Goal: Share content

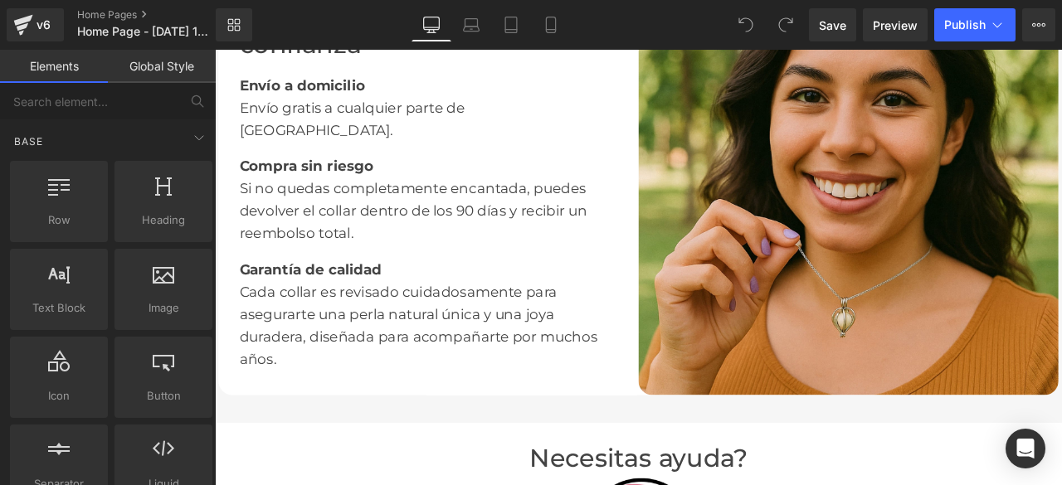
scroll to position [6847, 0]
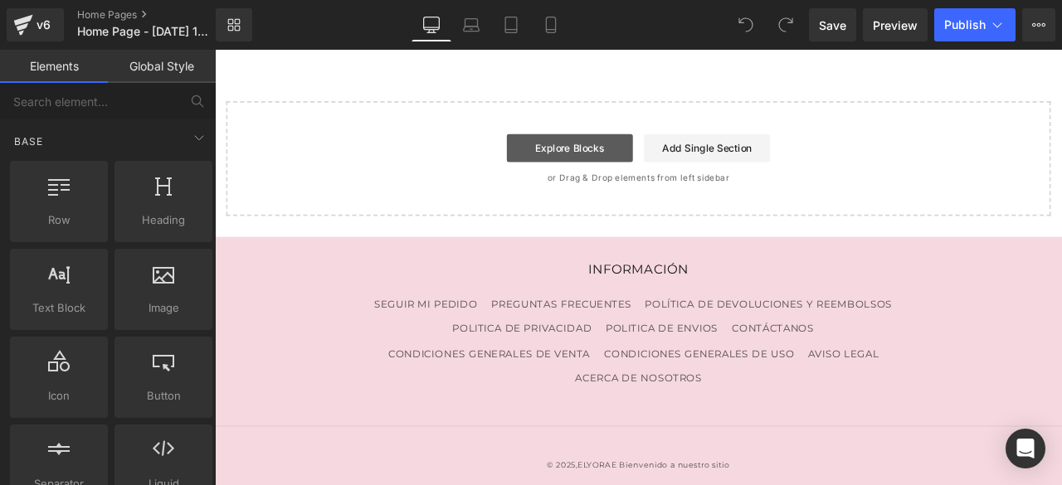
click at [625, 154] on link "Explore Blocks" at bounding box center [635, 166] width 149 height 33
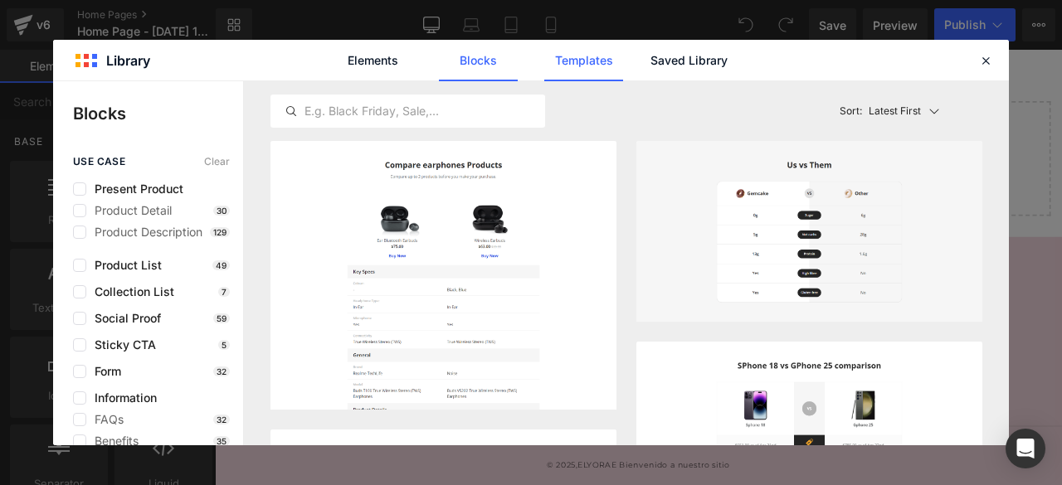
click at [602, 62] on link "Templates" at bounding box center [583, 60] width 79 height 41
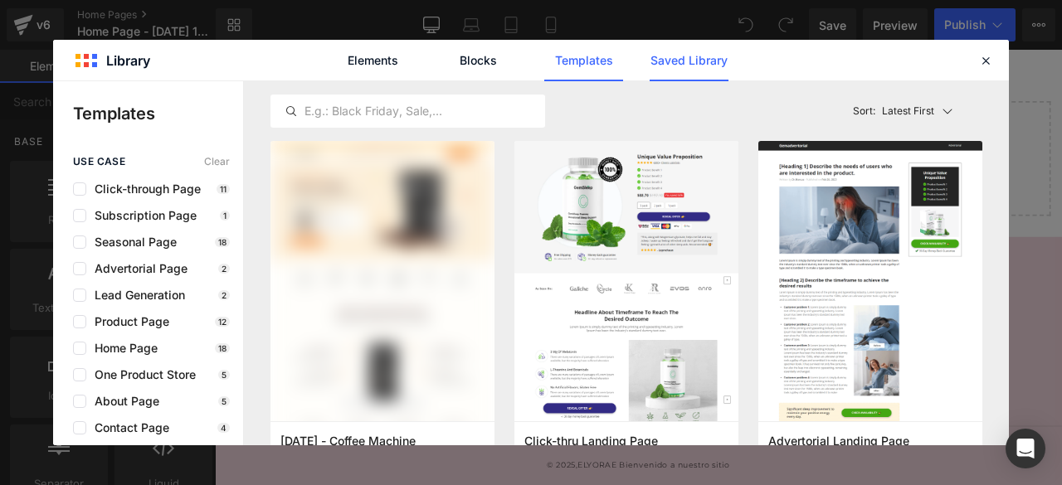
click at [697, 69] on link "Saved Library" at bounding box center [688, 60] width 79 height 41
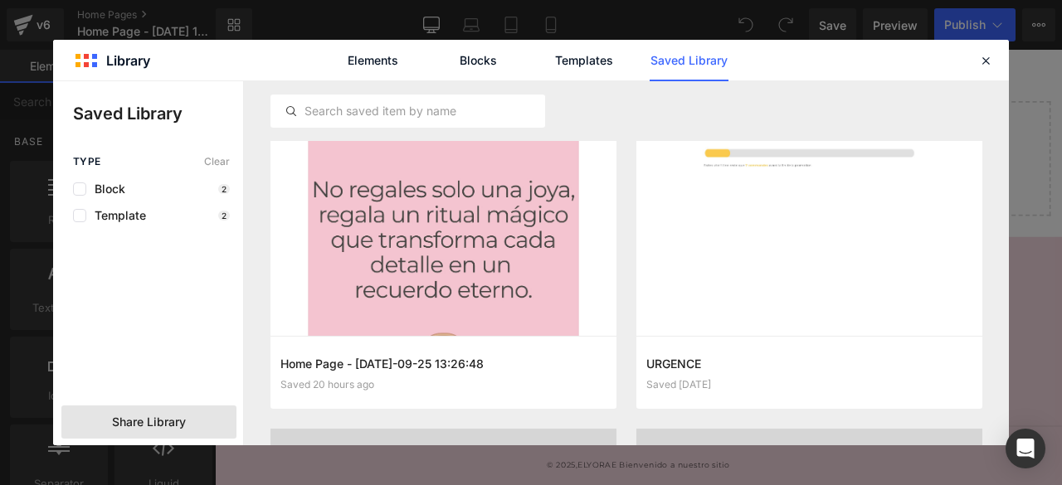
click at [133, 422] on span "Share Library" at bounding box center [149, 422] width 74 height 17
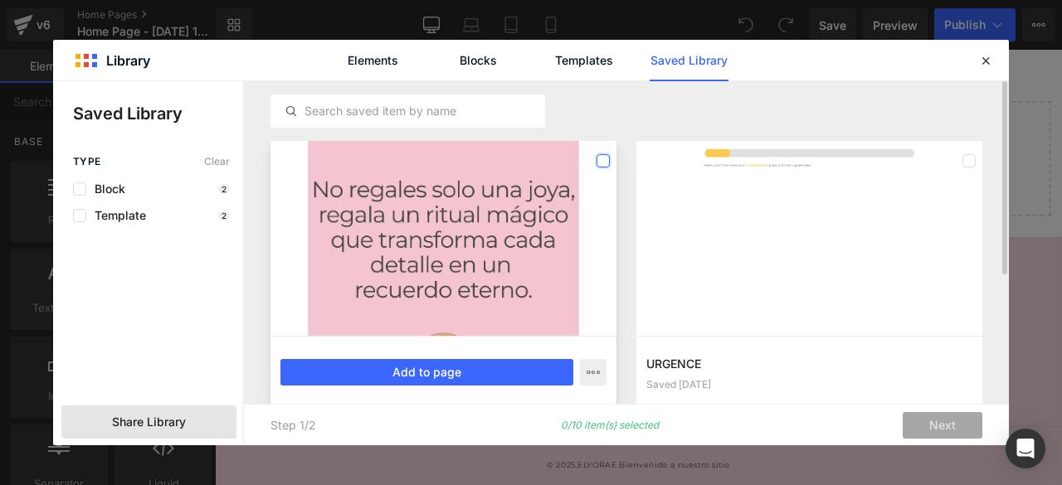
click at [604, 160] on label at bounding box center [602, 160] width 13 height 13
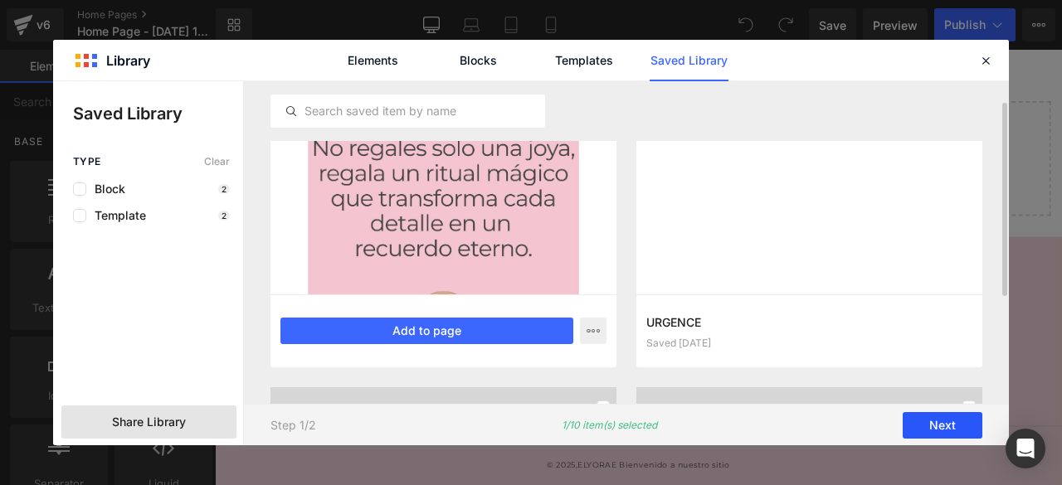
click at [927, 425] on button "Next" at bounding box center [942, 425] width 80 height 27
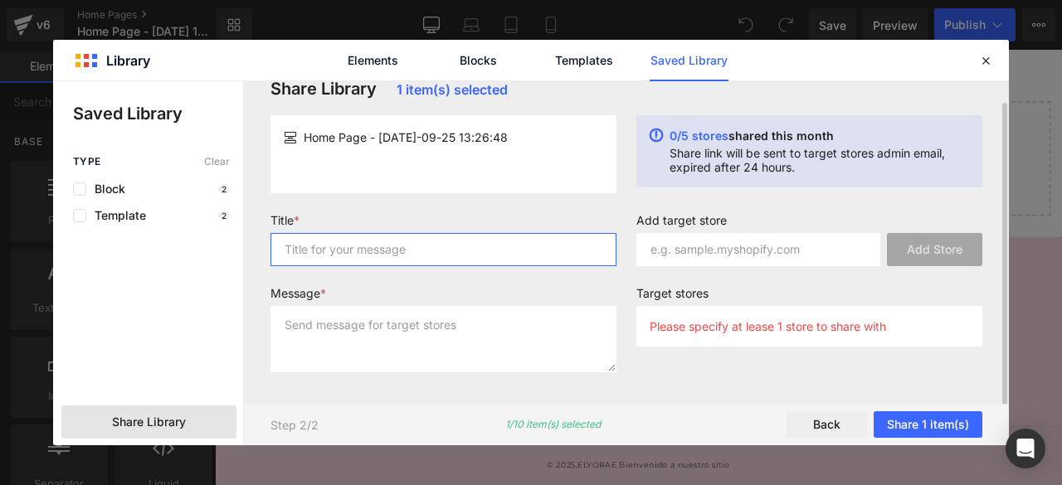
click at [348, 248] on input "text" at bounding box center [443, 249] width 346 height 33
type input "template"
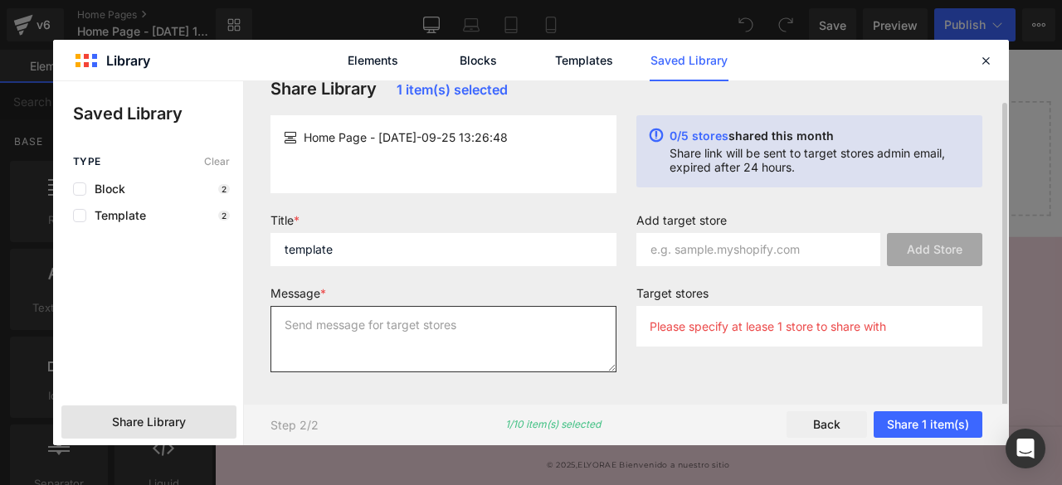
click at [351, 329] on textarea at bounding box center [443, 339] width 346 height 66
type textarea "template"
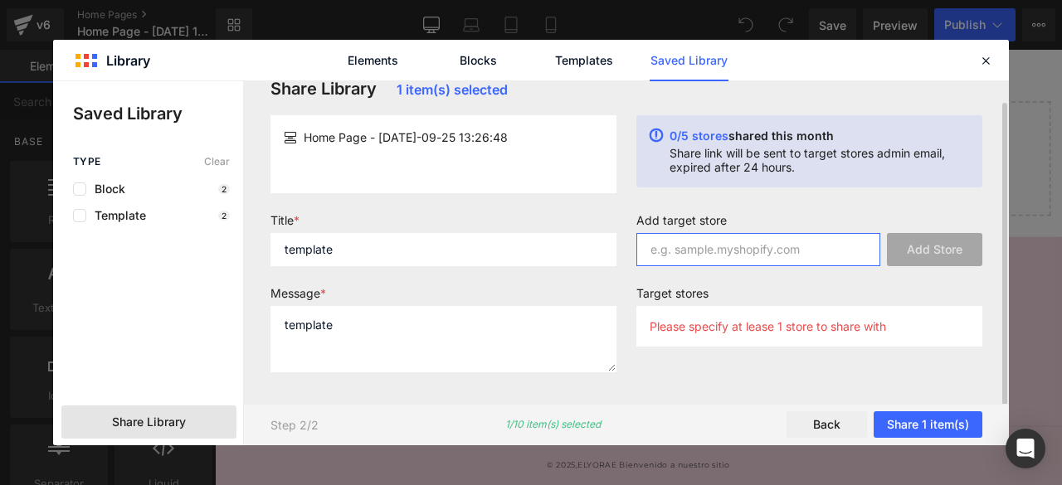
click at [746, 248] on input "text" at bounding box center [758, 249] width 244 height 33
paste input "isjp6e-hn"
type input "isjp6e-hn"
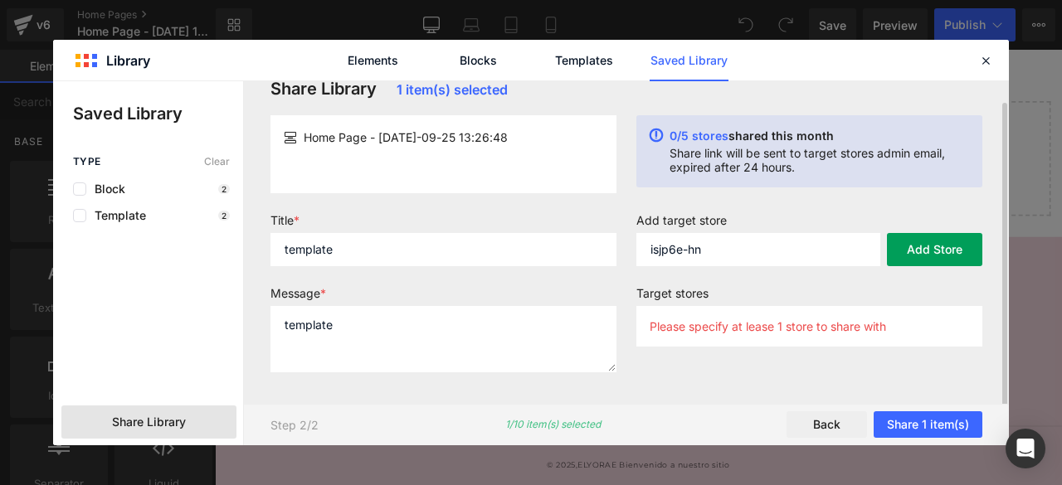
click at [892, 255] on button "Add Store" at bounding box center [934, 249] width 95 height 33
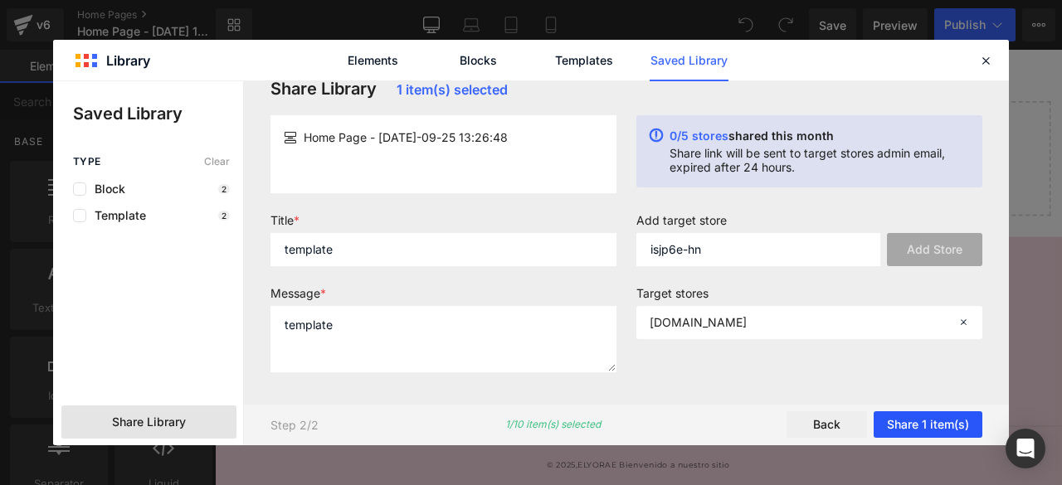
click at [899, 431] on button "Share 1 item(s)" at bounding box center [927, 425] width 109 height 27
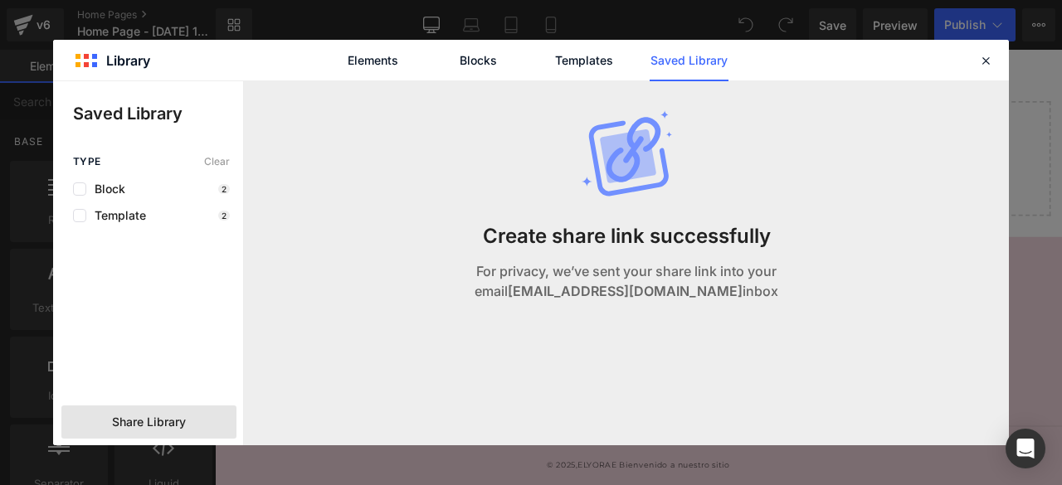
scroll to position [0, 0]
